Goal: Task Accomplishment & Management: Complete application form

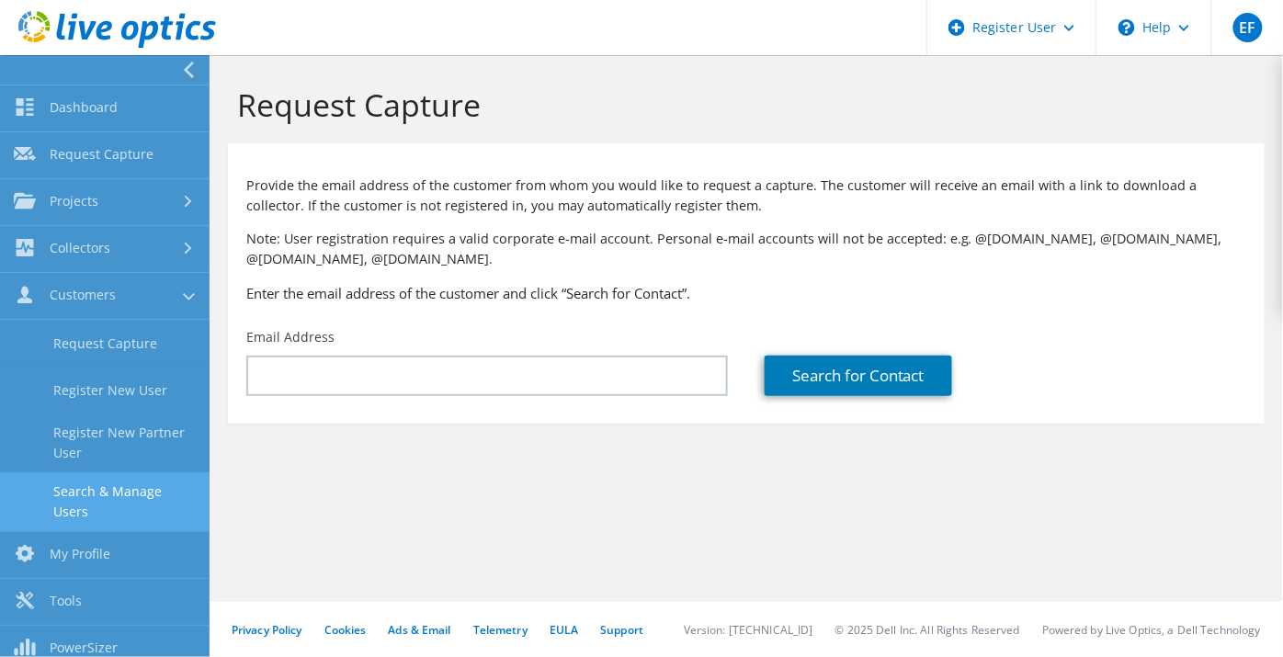
click at [152, 505] on link "Search & Manage Users" at bounding box center [105, 501] width 210 height 59
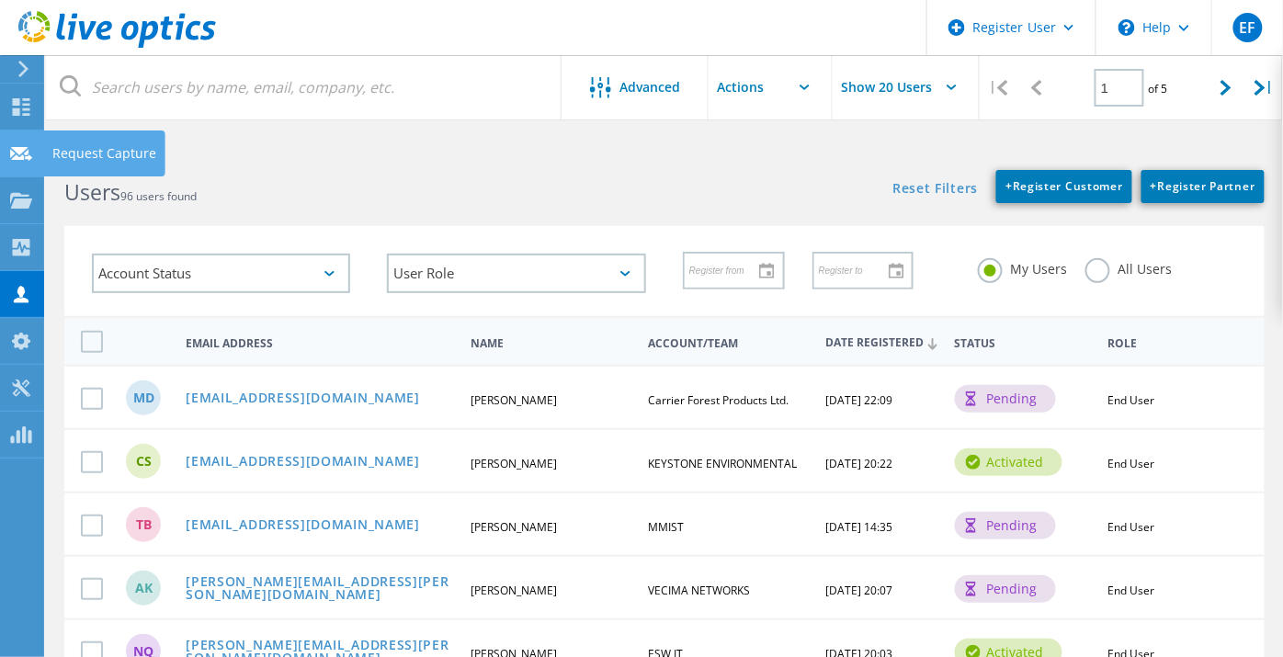
click at [29, 147] on icon at bounding box center [21, 153] width 22 height 17
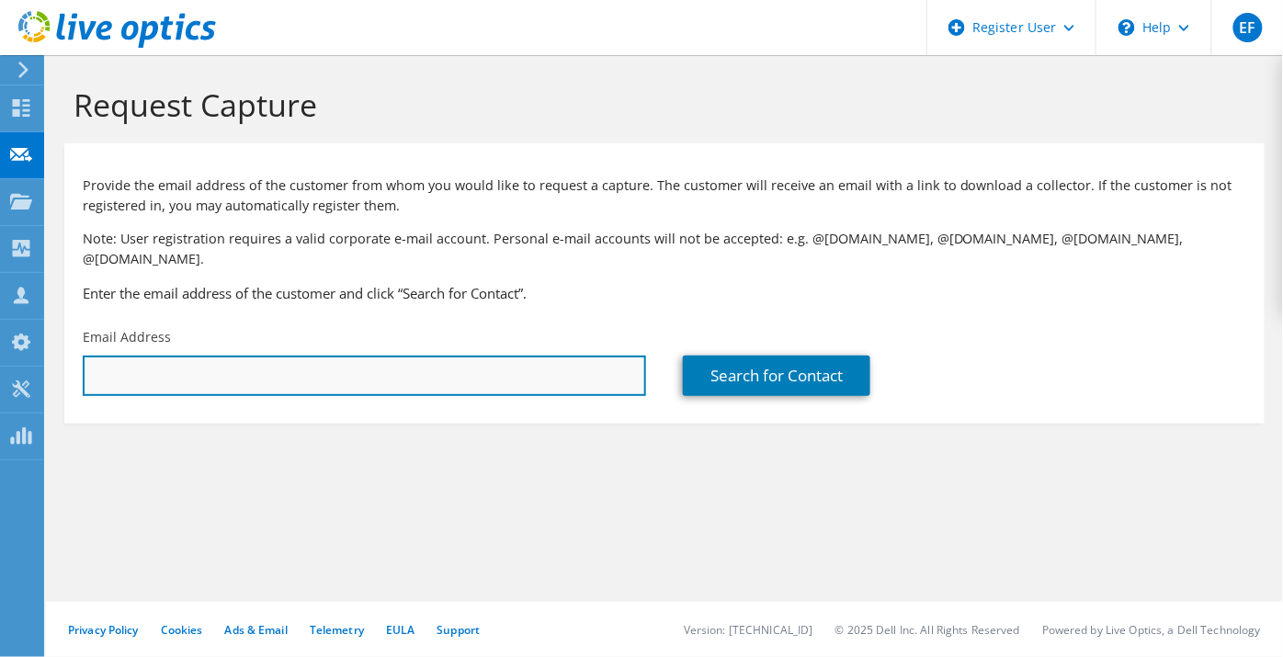
click at [334, 362] on input "text" at bounding box center [364, 376] width 563 height 40
type input "A"
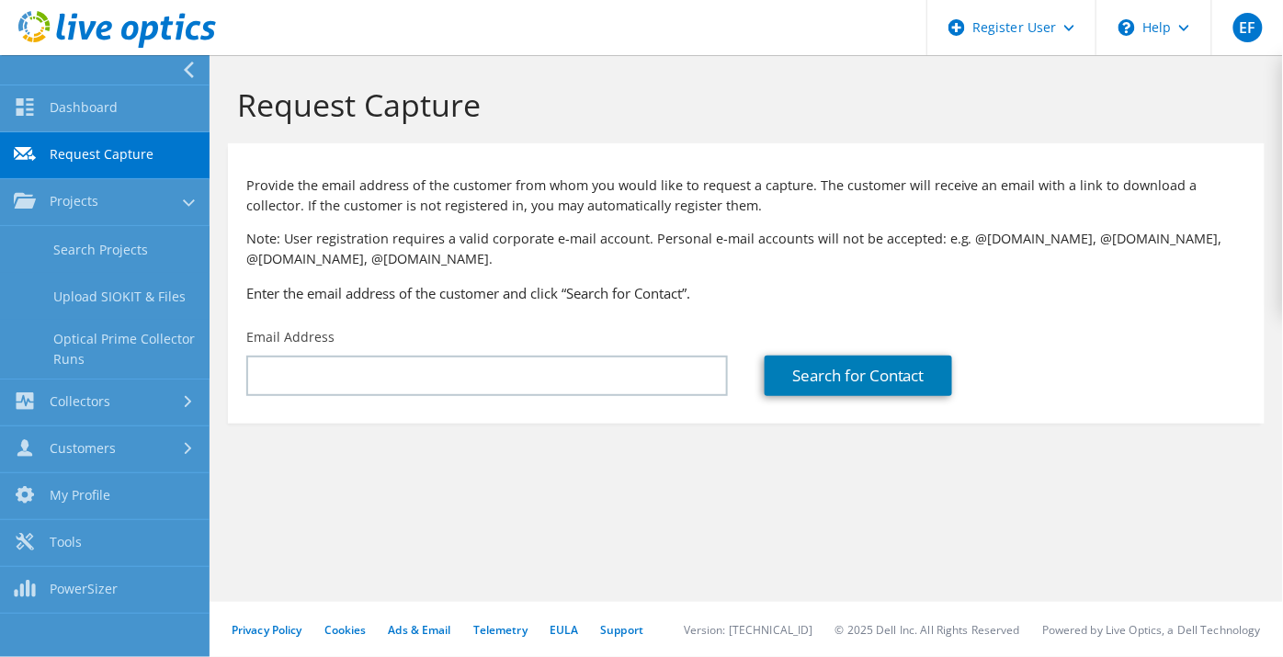
click at [29, 148] on use at bounding box center [25, 154] width 22 height 14
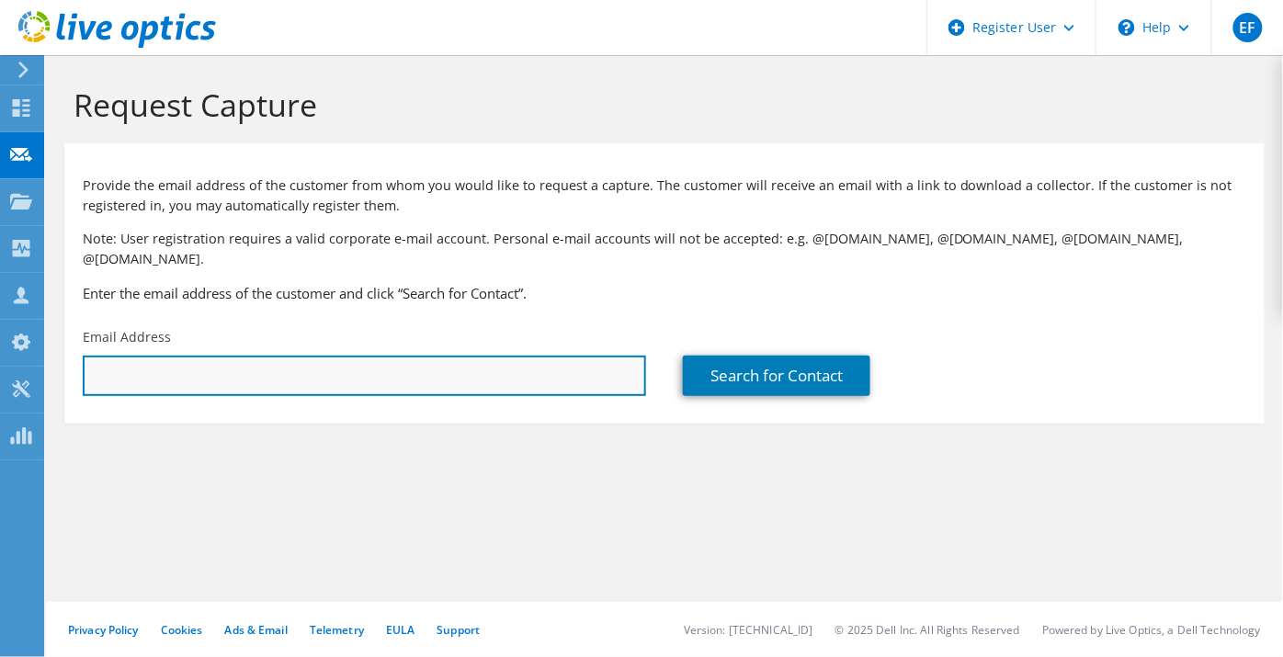
click at [497, 356] on input "text" at bounding box center [364, 376] width 563 height 40
paste input "anthony.rideout@cdncontrols.ca"
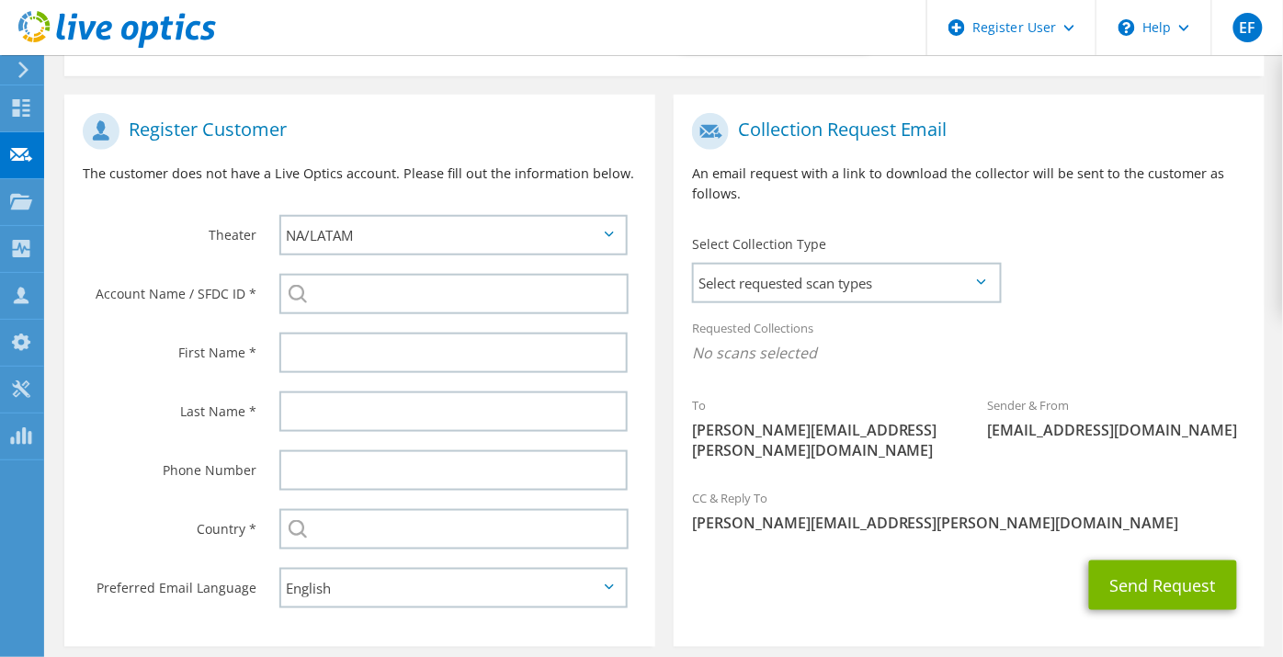
scroll to position [349, 0]
type input "anthony.rideout@cdncontrols.ca"
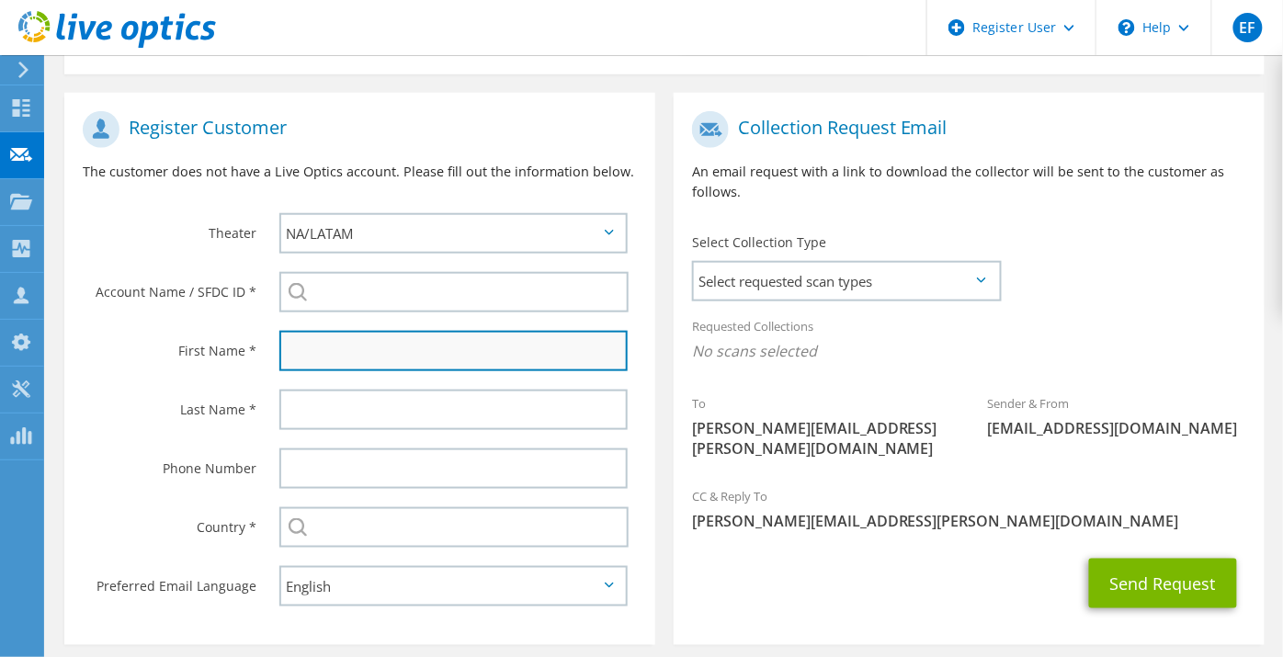
click at [460, 338] on input "text" at bounding box center [453, 351] width 348 height 40
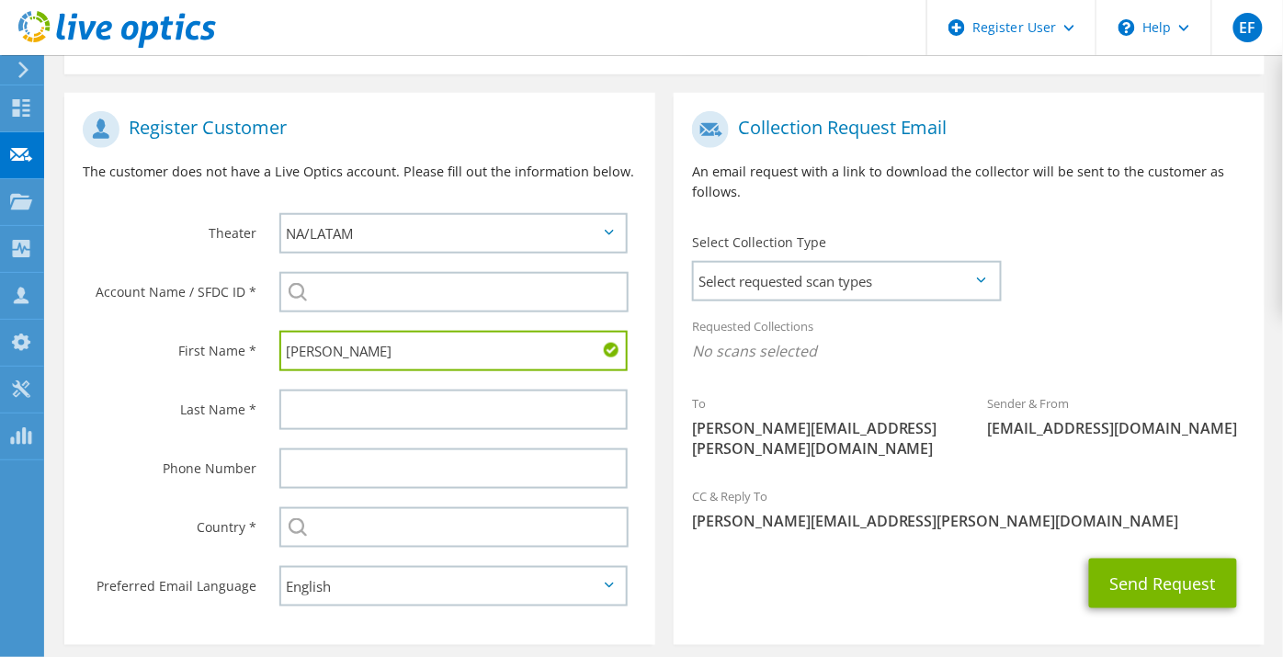
type input "[PERSON_NAME]"
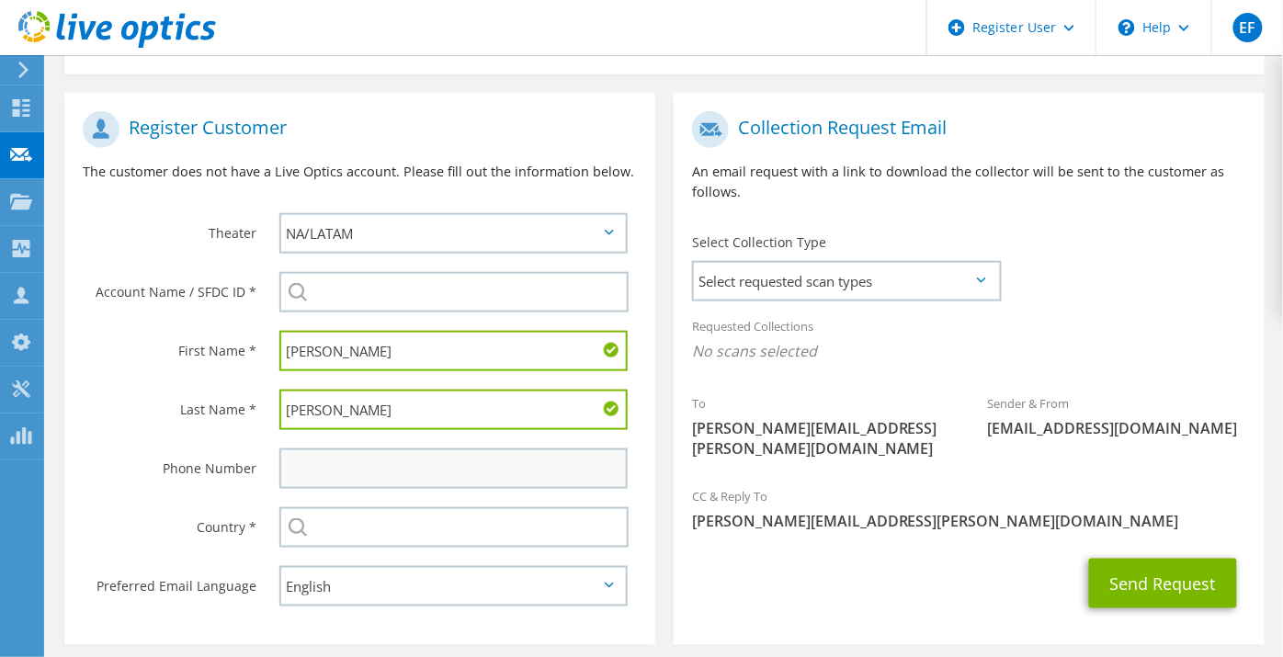
type input "Rideout"
click at [382, 448] on input "text" at bounding box center [453, 468] width 348 height 40
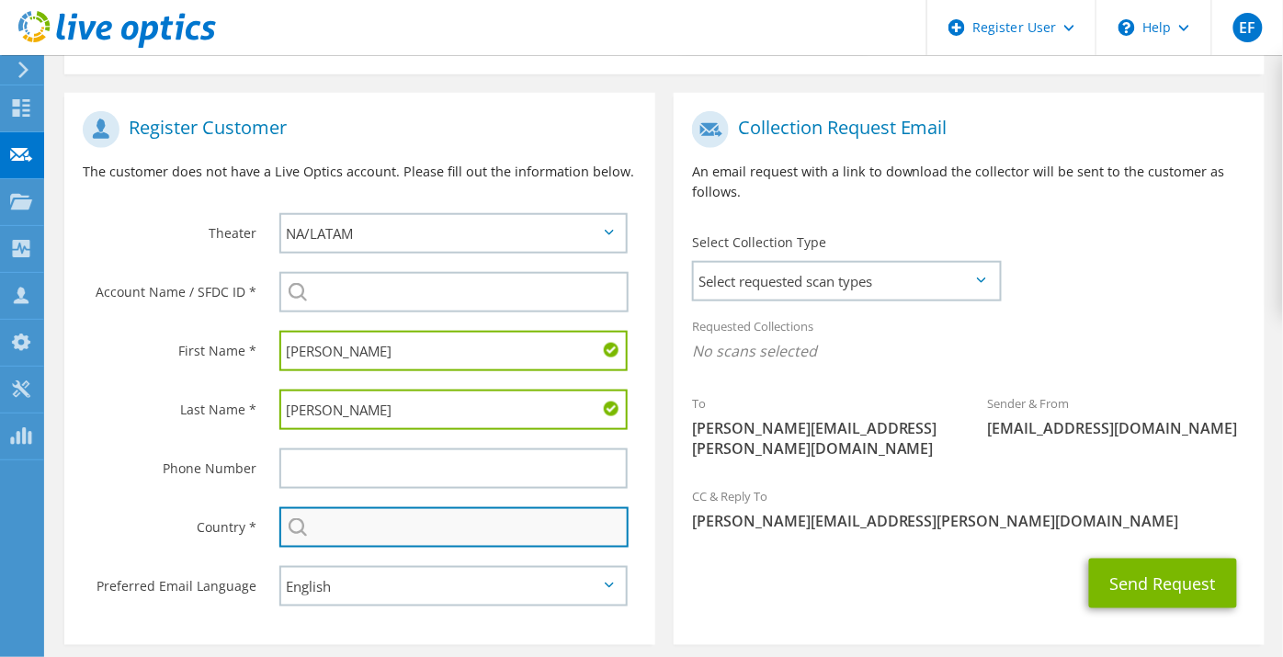
click at [365, 510] on input "text" at bounding box center [453, 527] width 349 height 40
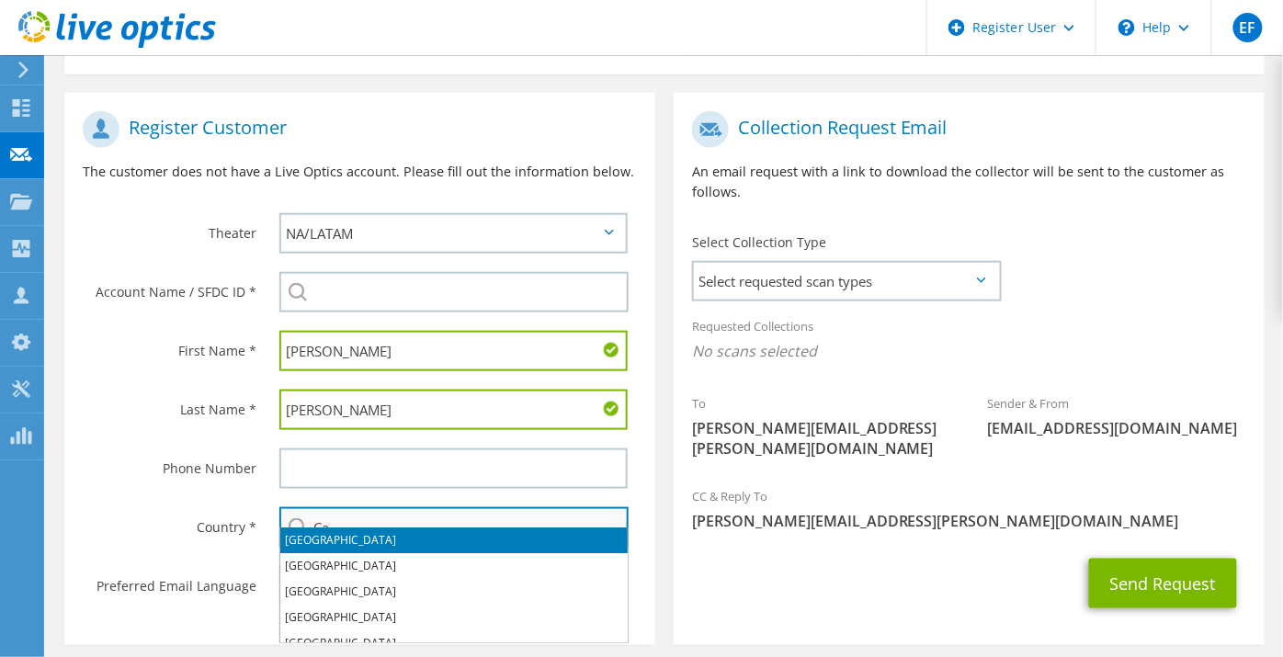
click at [365, 510] on input "Ca" at bounding box center [453, 527] width 349 height 40
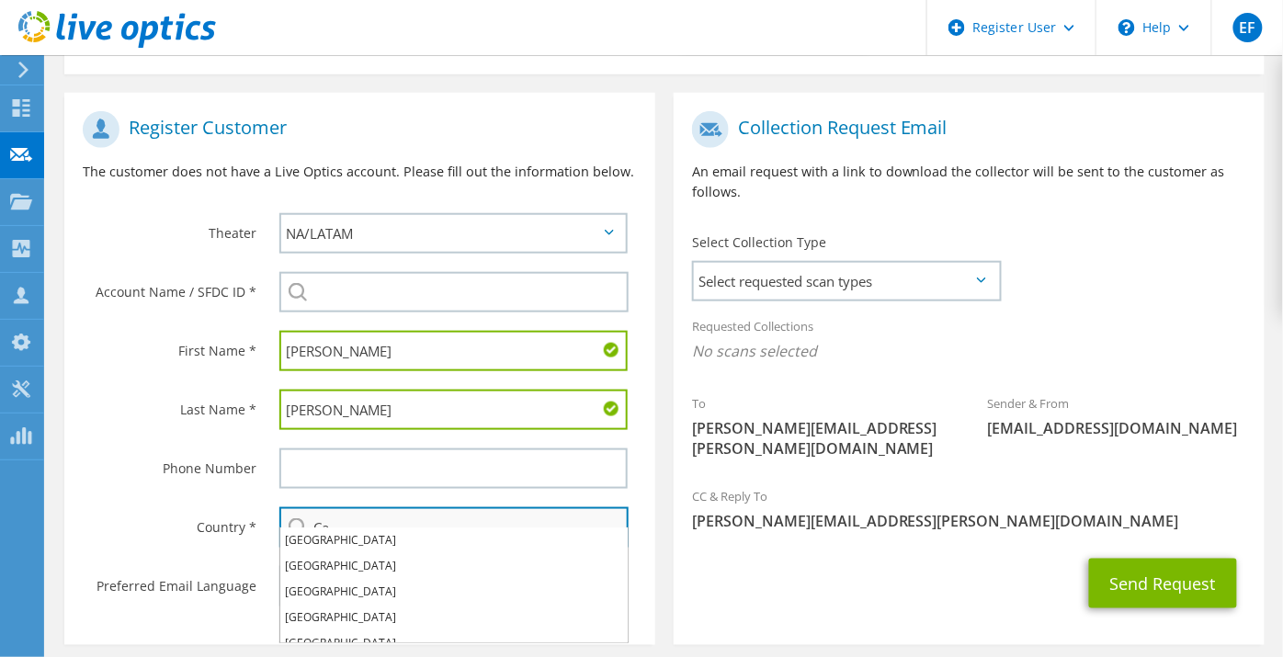
click at [403, 516] on input "Ca" at bounding box center [453, 527] width 349 height 40
type input "[GEOGRAPHIC_DATA]"
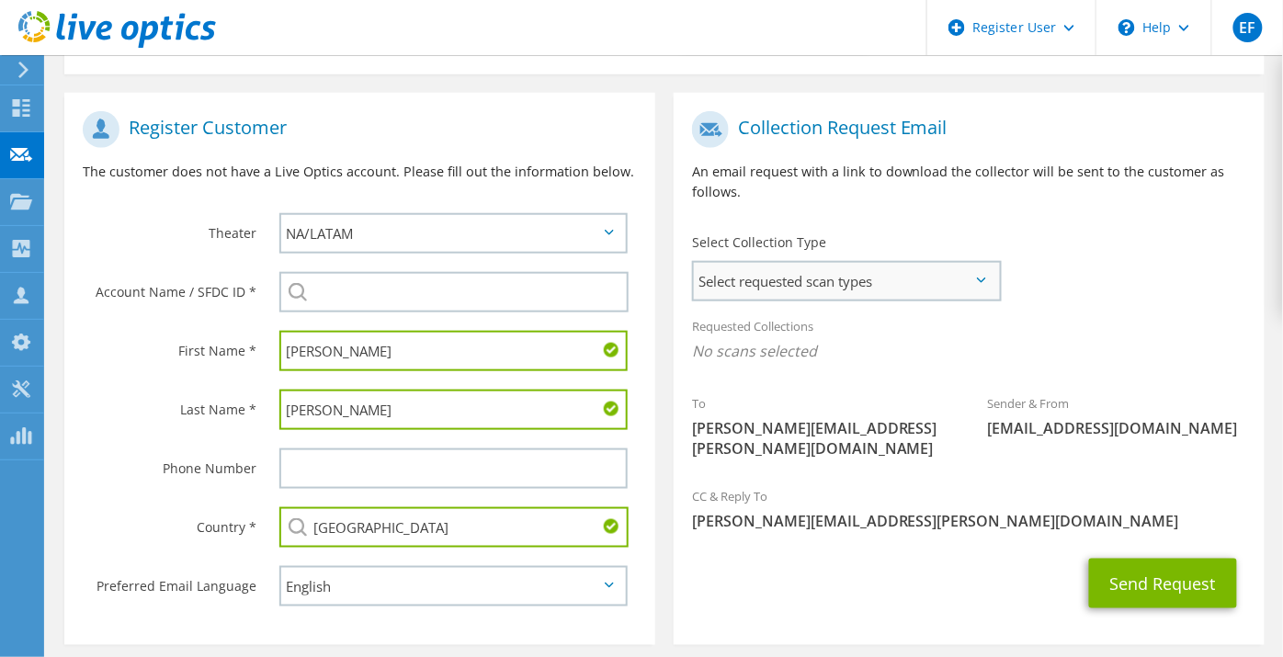
click at [884, 263] on span "Select requested scan types" at bounding box center [846, 281] width 305 height 37
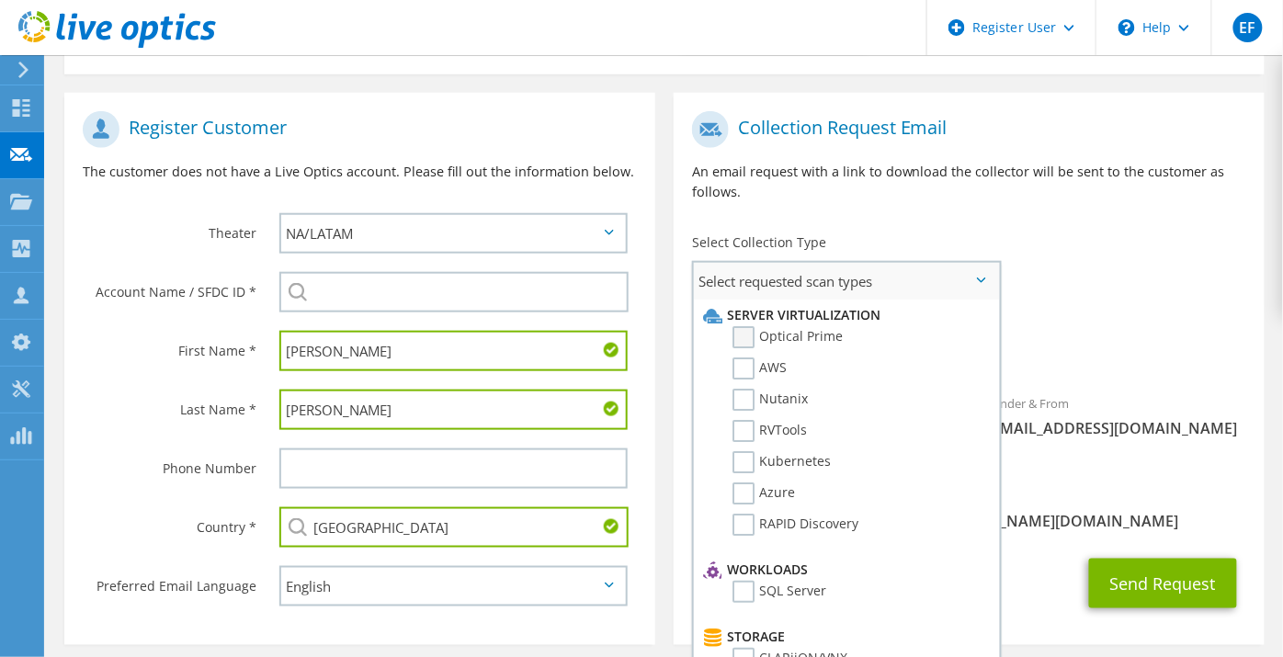
click at [805, 326] on label "Optical Prime" at bounding box center [787, 337] width 110 height 22
click at [0, 0] on input "Optical Prime" at bounding box center [0, 0] width 0 height 0
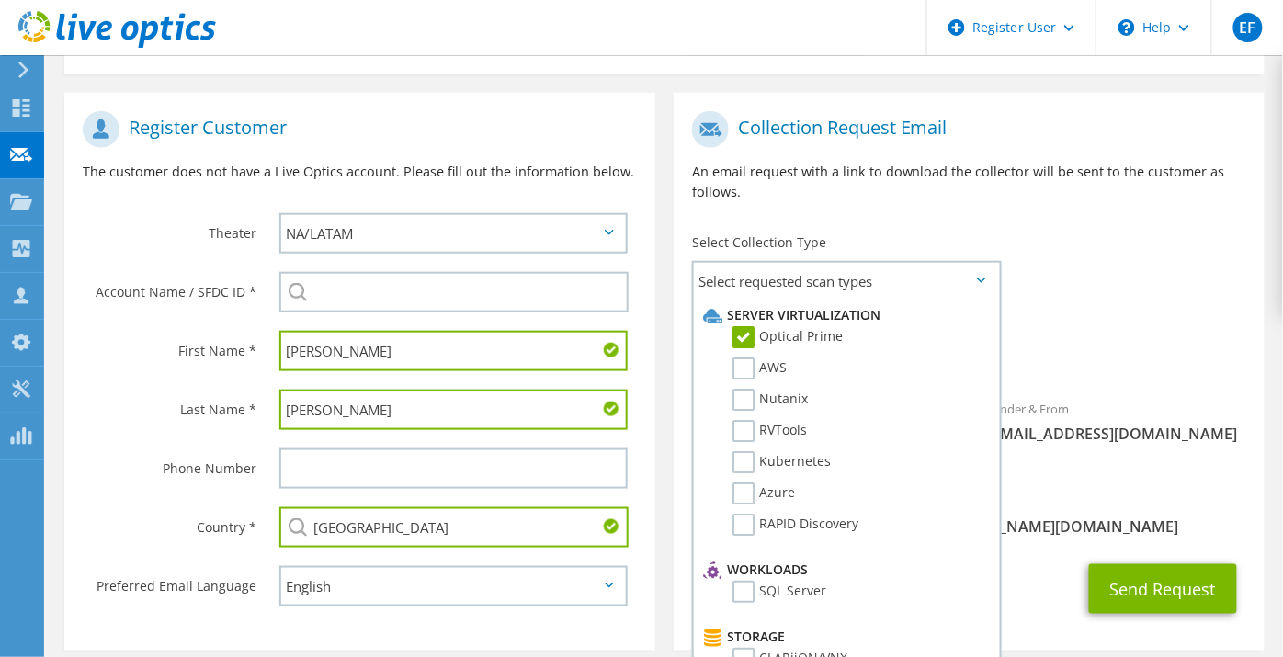
click at [1180, 165] on p "An email request with a link to download the collector will be sent to the cust…" at bounding box center [969, 182] width 554 height 40
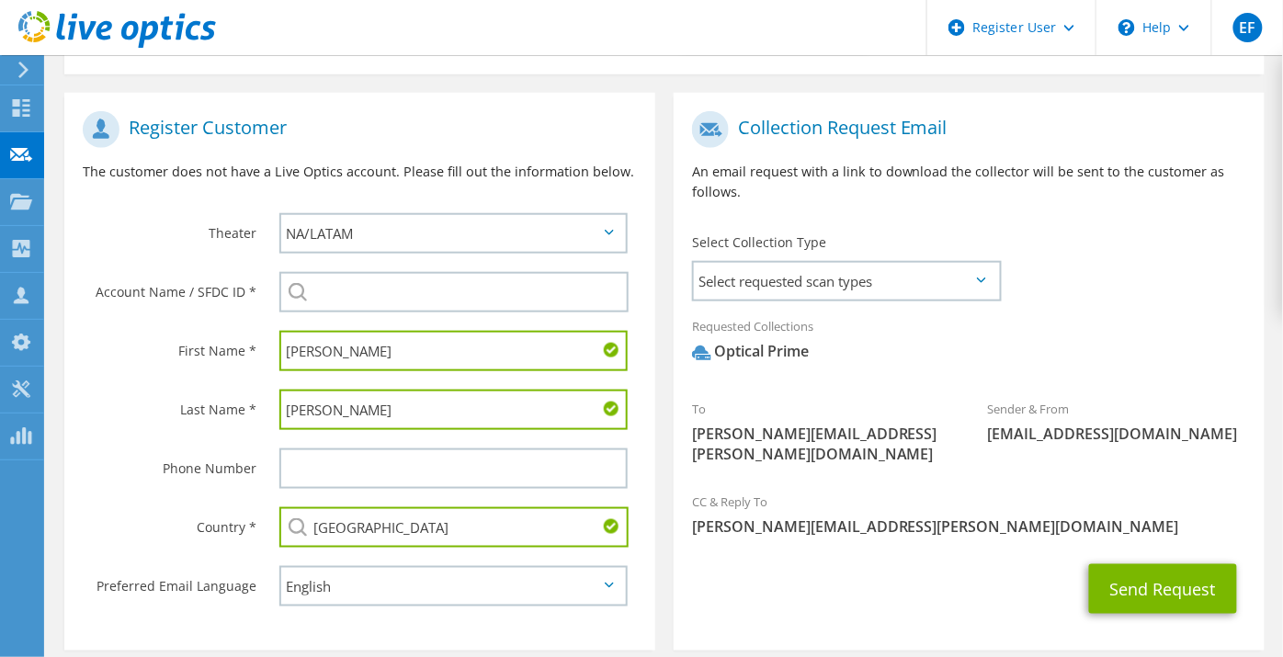
click at [1172, 237] on div "To anthony.rideout@cdncontrols.ca Sender & From liveoptics@liveoptics.com" at bounding box center [969, 292] width 591 height 380
click at [1152, 564] on button "Send Request" at bounding box center [1163, 589] width 148 height 50
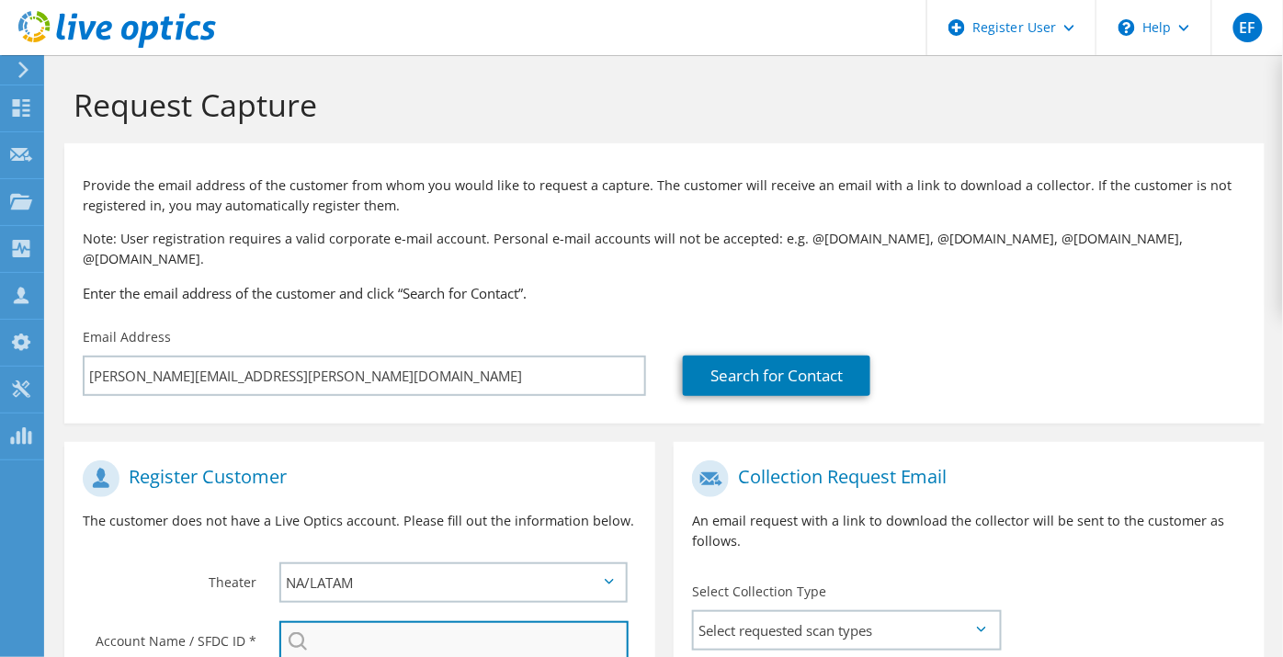
click at [466, 621] on input "search" at bounding box center [453, 641] width 349 height 40
click at [416, 643] on li "CDN CONTROLS : 3390887892" at bounding box center [384, 654] width 211 height 22
type input "CDN CONTROLS : 3390887892"
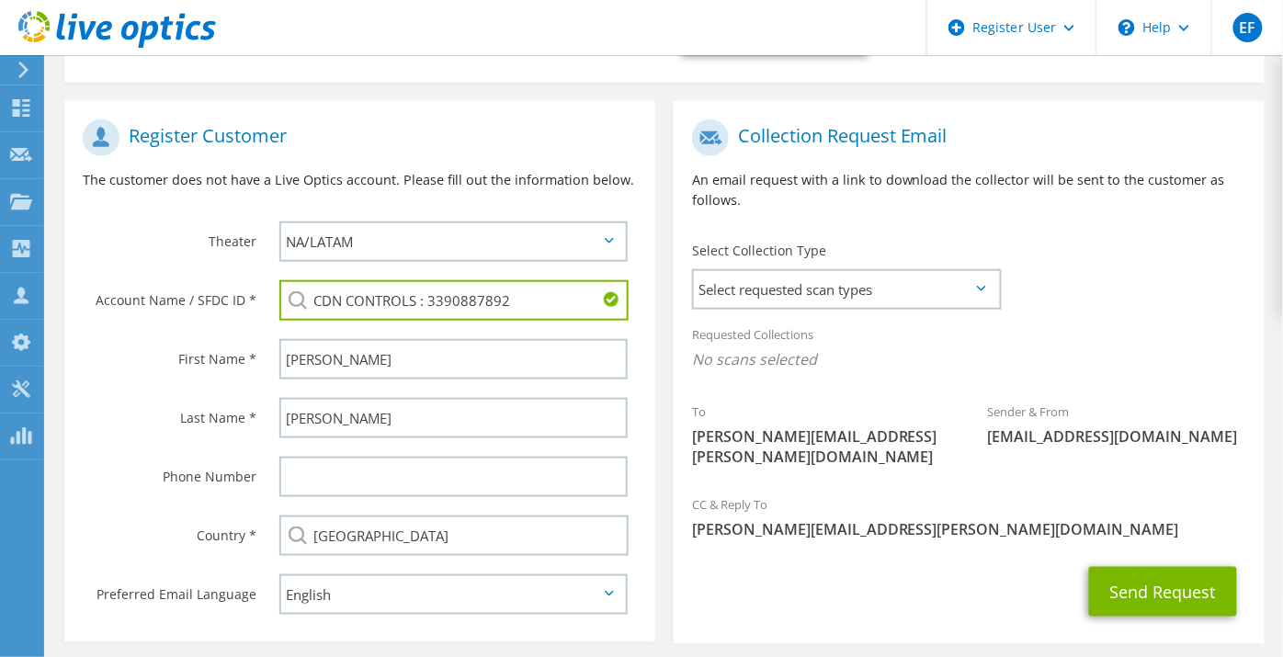
scroll to position [405, 0]
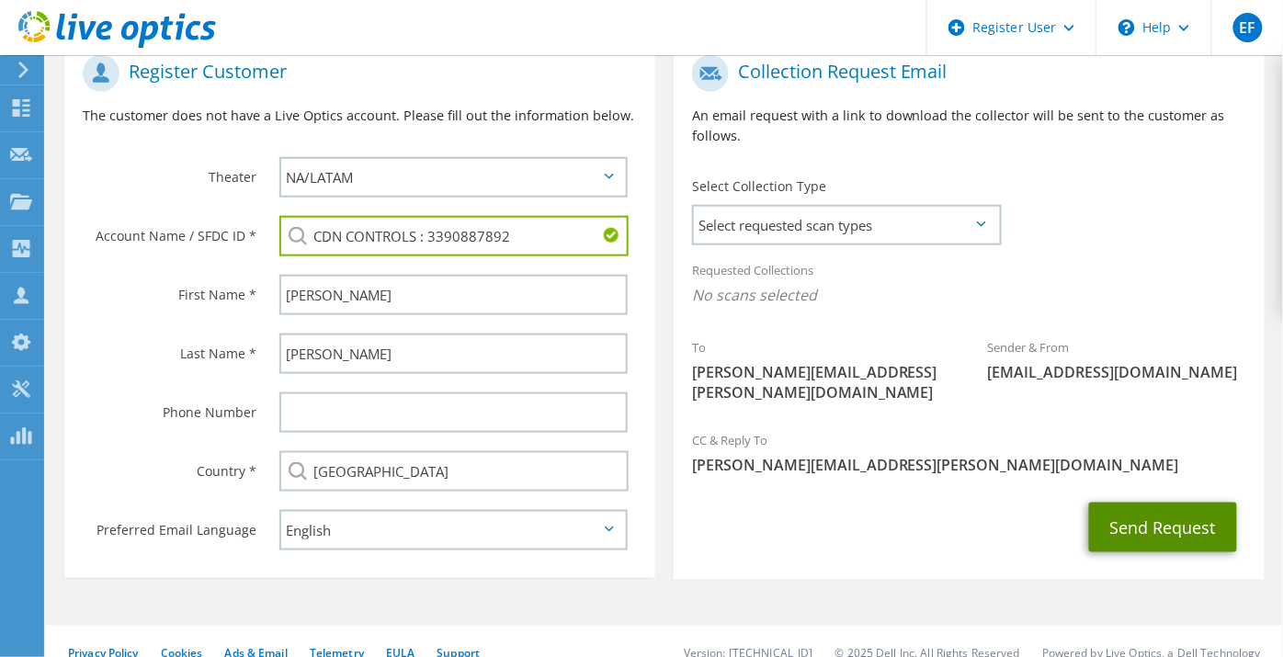
click at [1145, 503] on button "Send Request" at bounding box center [1163, 528] width 148 height 50
